Goal: Transaction & Acquisition: Download file/media

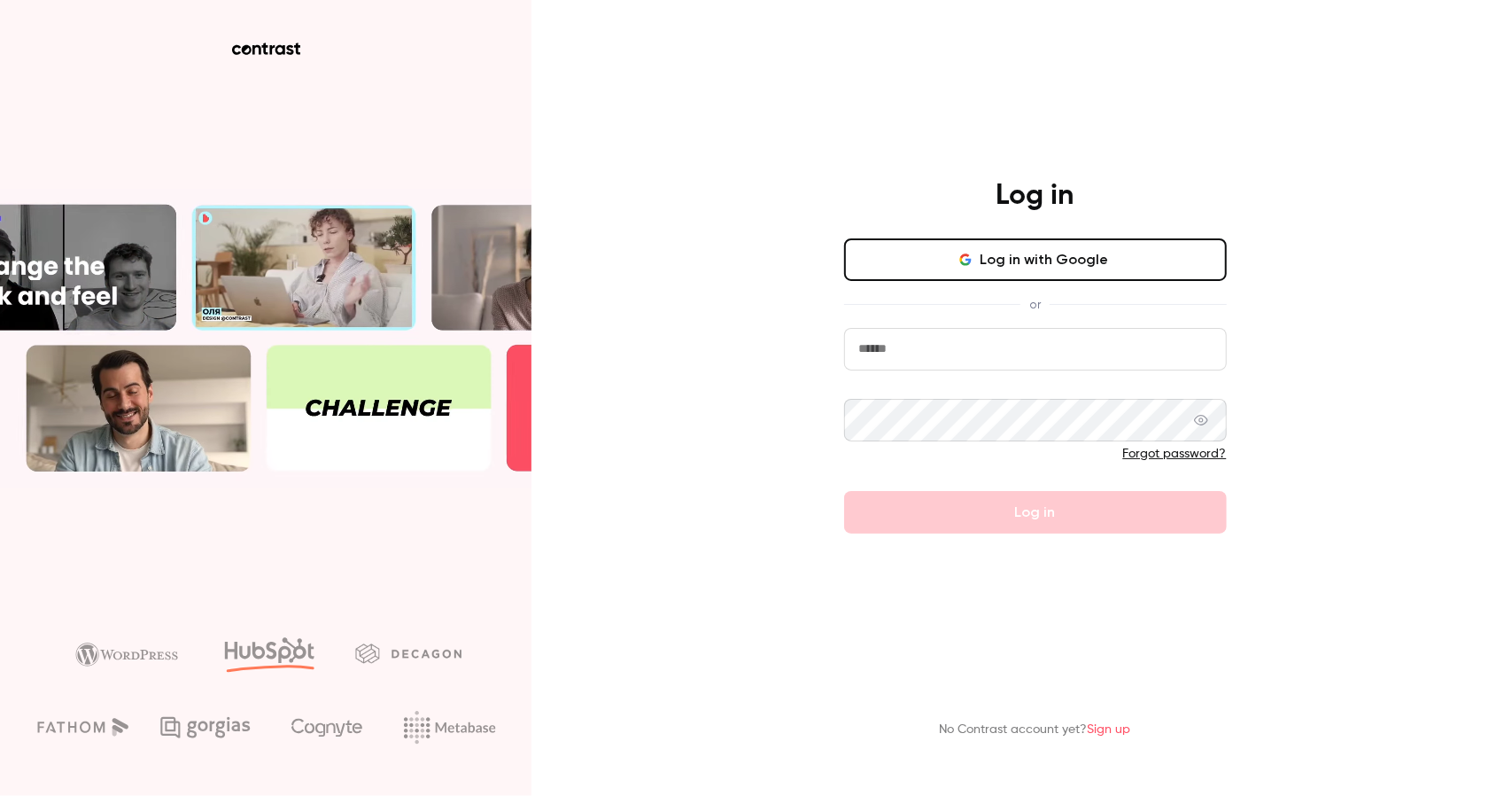
type input "**********"
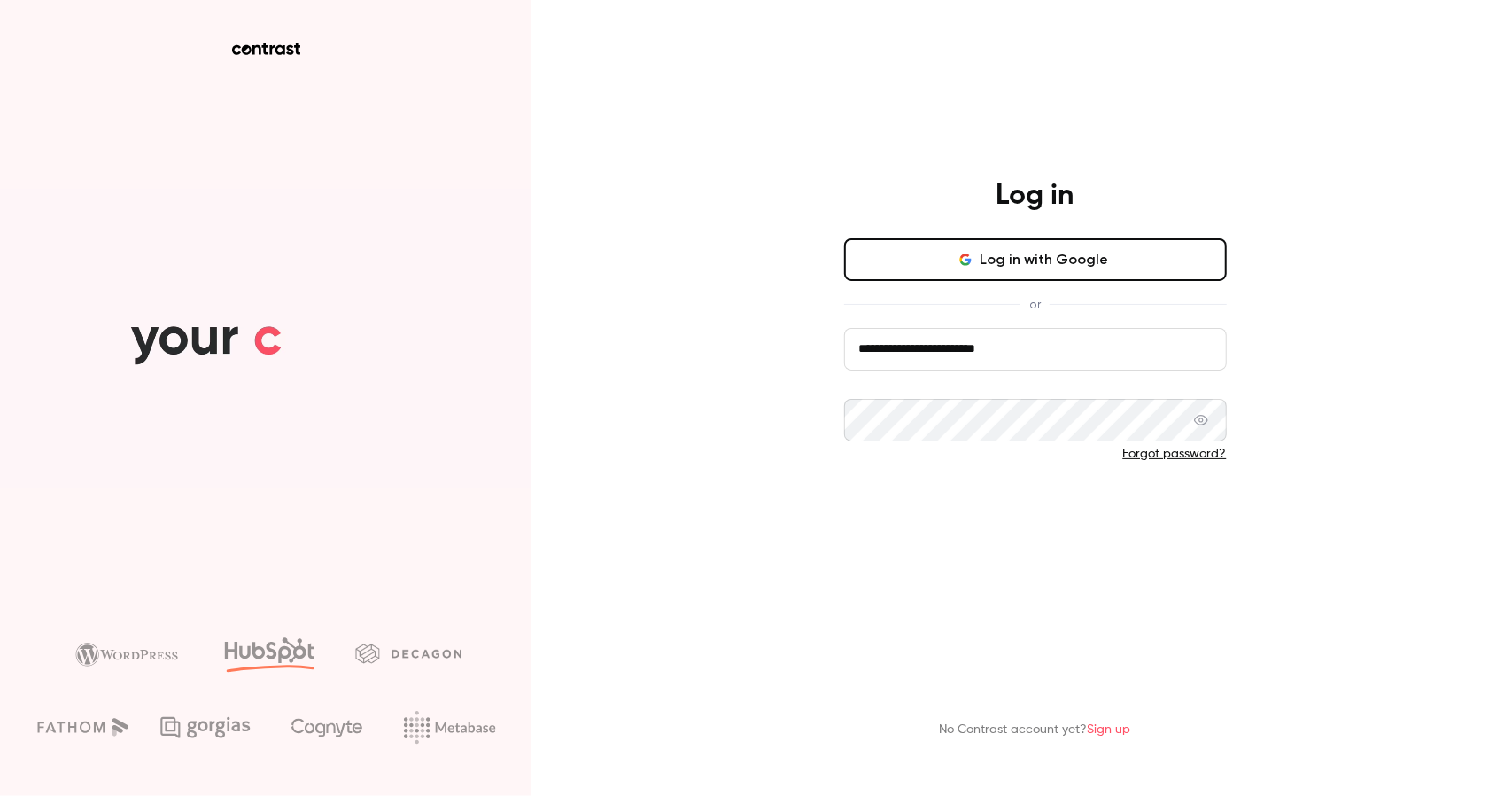
click at [1143, 520] on button "Log in" at bounding box center [1035, 512] width 383 height 42
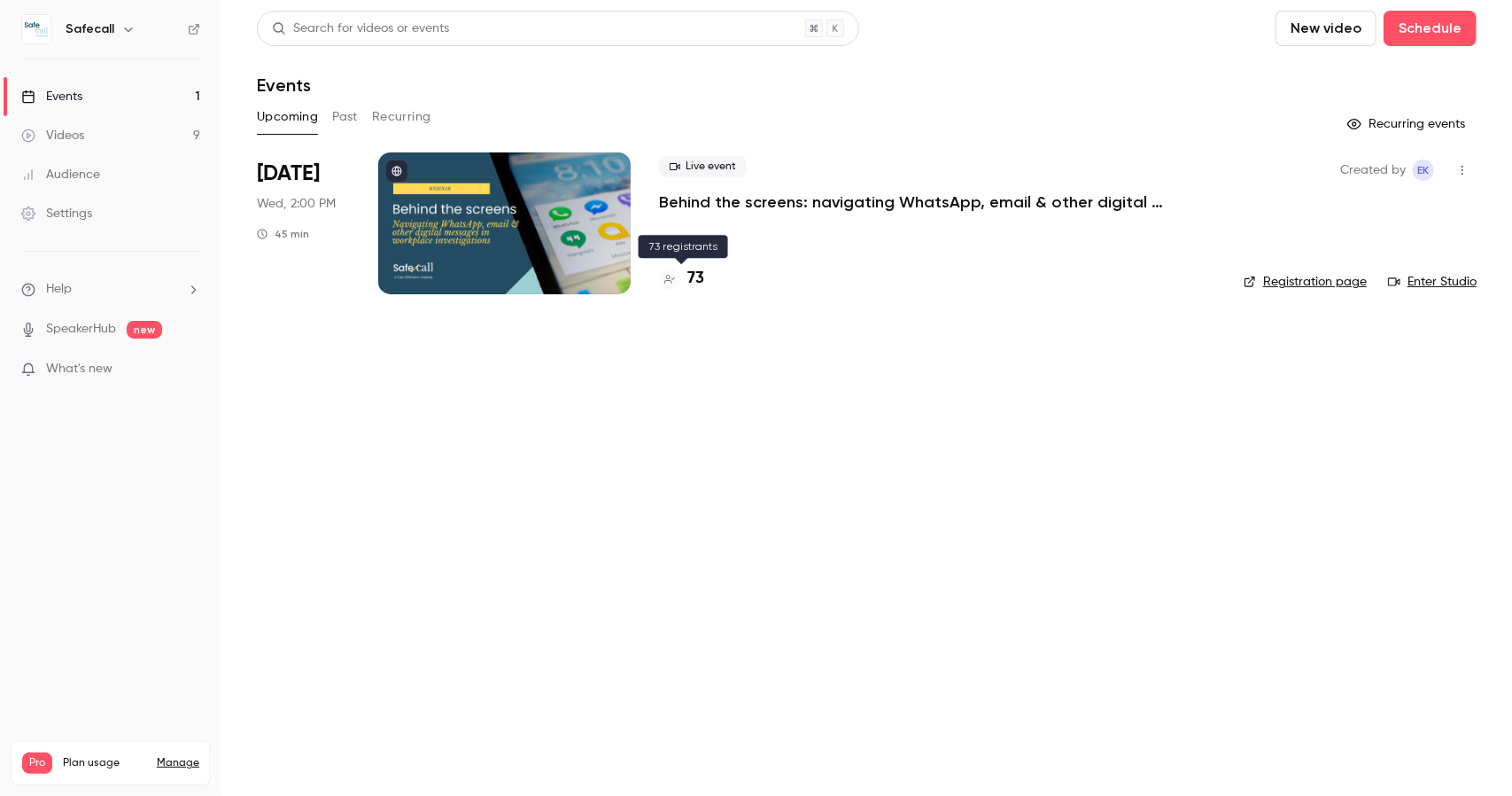
click at [696, 279] on h4 "73" at bounding box center [696, 278] width 17 height 24
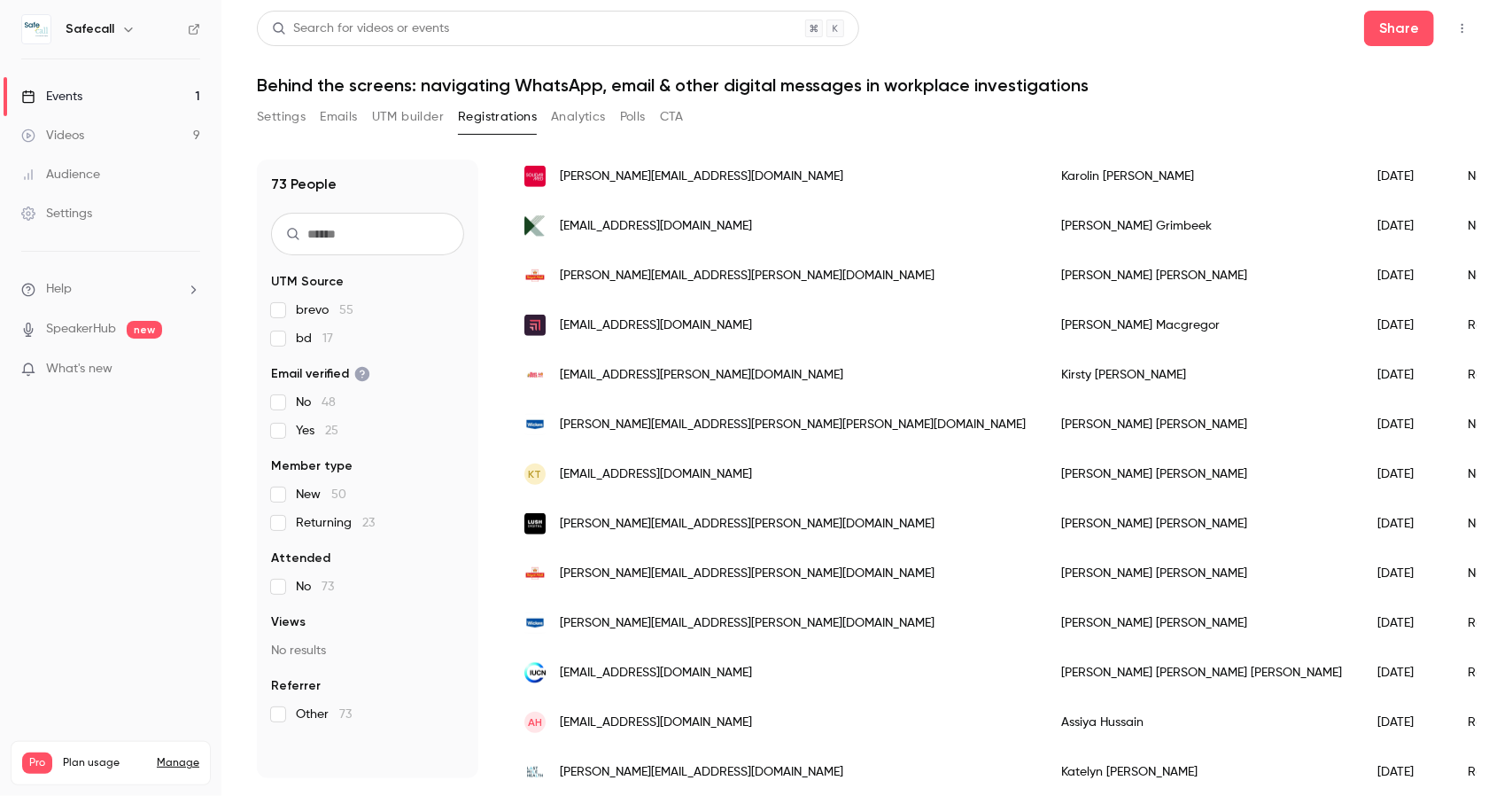
scroll to position [974, 0]
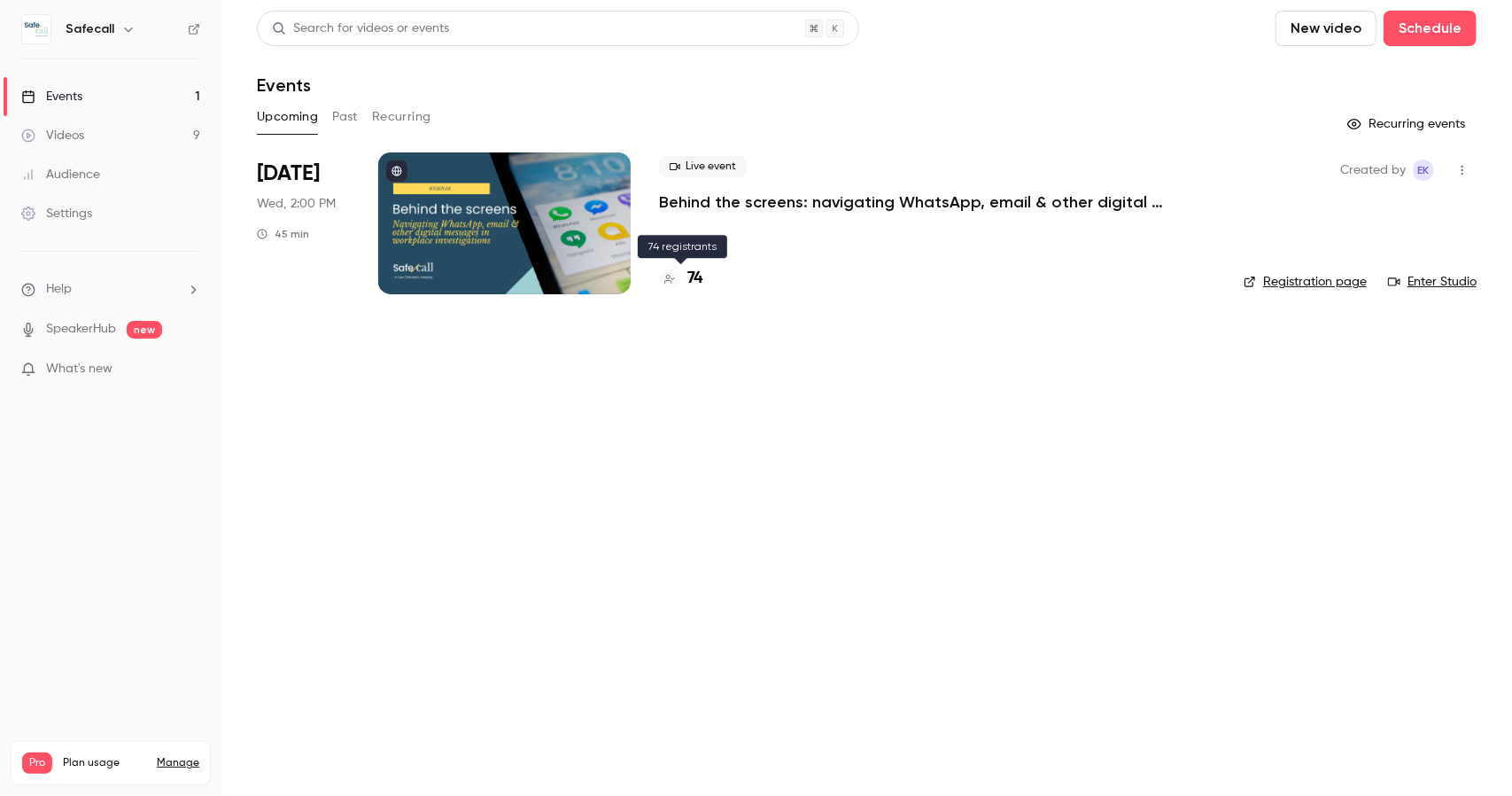
click at [693, 277] on h4 "74" at bounding box center [695, 278] width 15 height 24
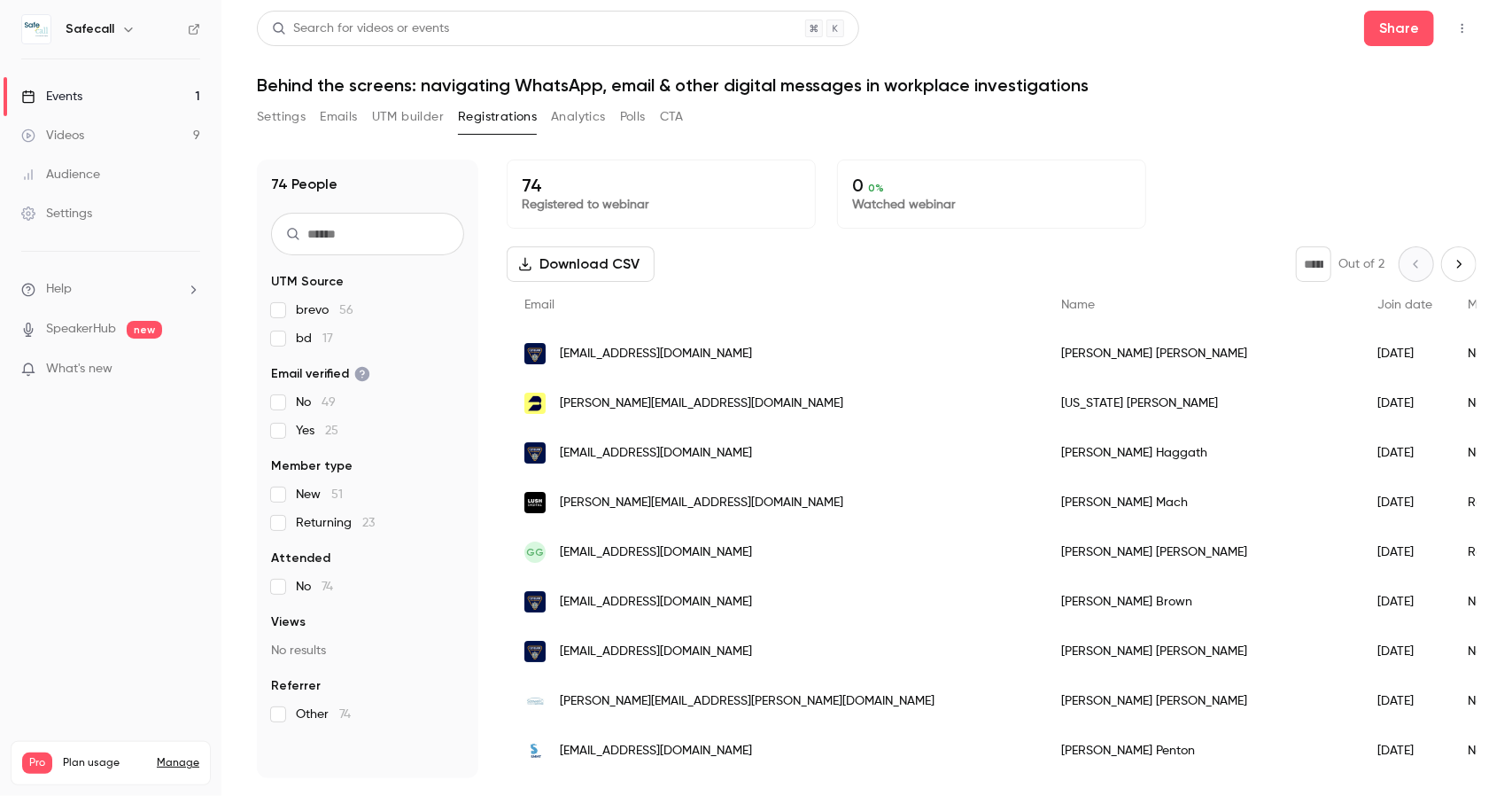
click at [629, 260] on button "Download CSV" at bounding box center [581, 264] width 148 height 35
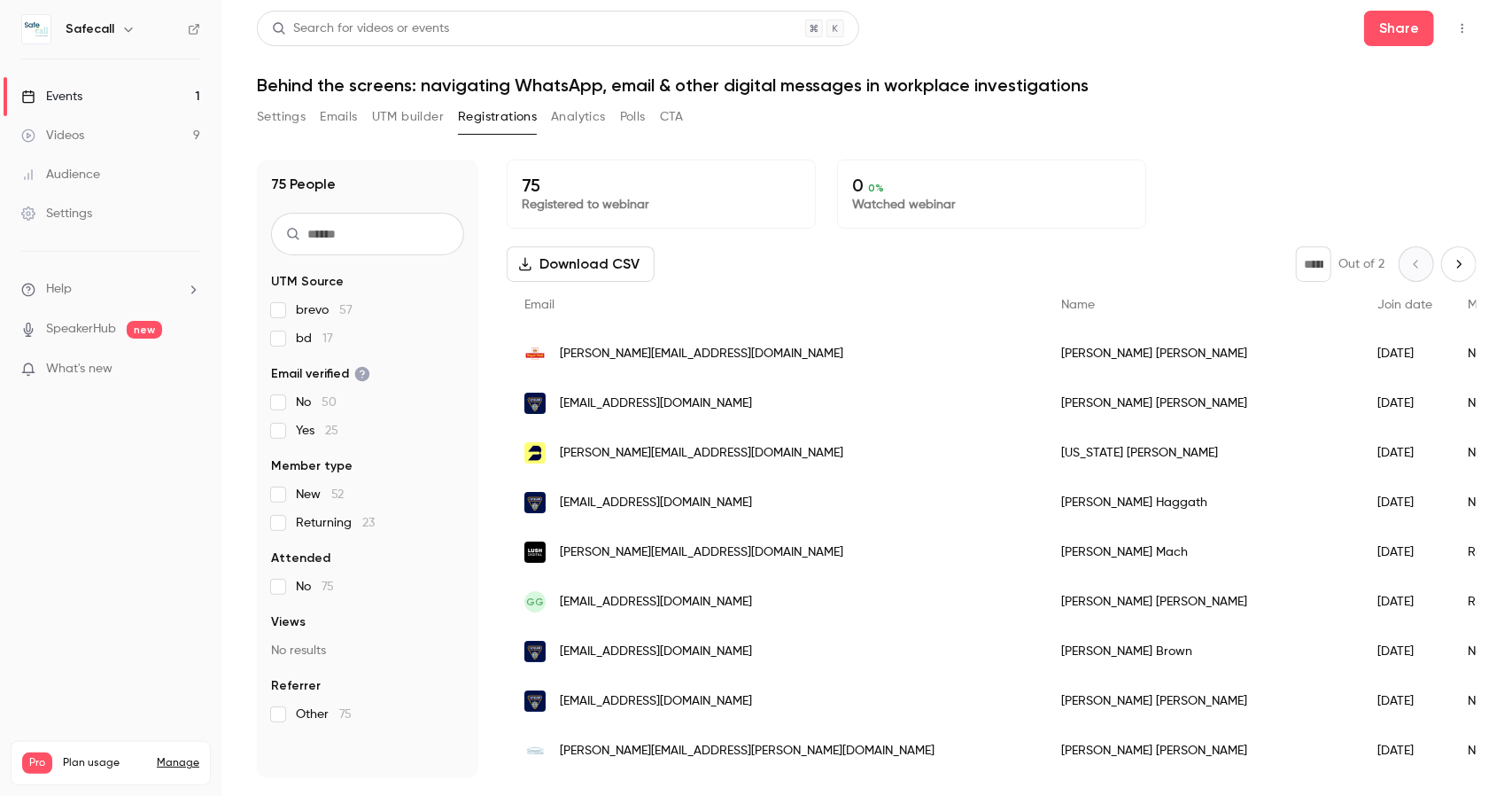
click at [605, 262] on button "Download CSV" at bounding box center [581, 264] width 148 height 35
